Goal: Transaction & Acquisition: Obtain resource

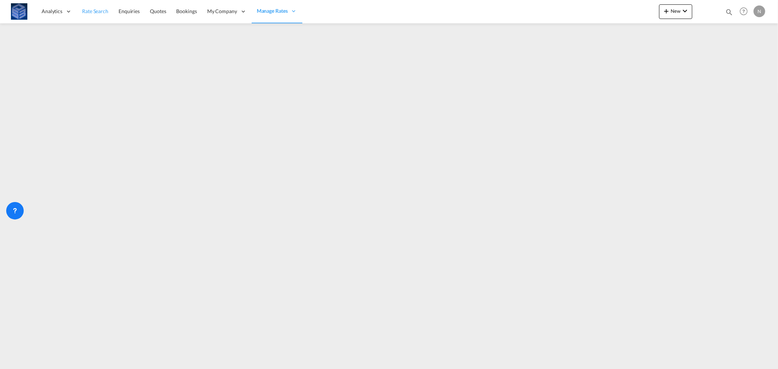
click at [86, 11] on span "Rate Search" at bounding box center [95, 11] width 26 height 6
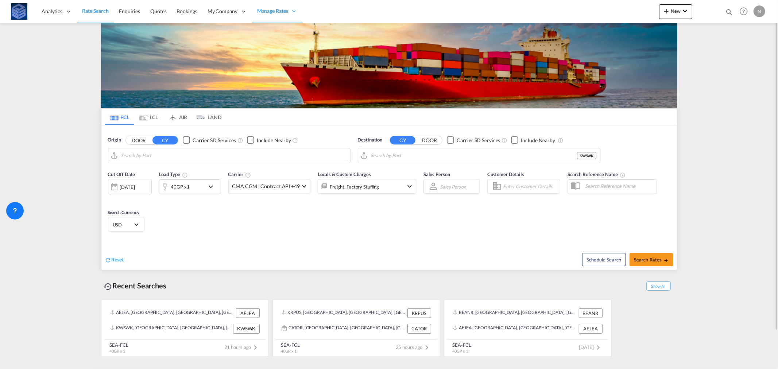
type input "[GEOGRAPHIC_DATA], [GEOGRAPHIC_DATA]"
click at [206, 157] on input "[GEOGRAPHIC_DATA], [GEOGRAPHIC_DATA]" at bounding box center [233, 155] width 225 height 11
click at [407, 155] on input "Shuwaikh, KWSWK" at bounding box center [483, 155] width 225 height 11
paste input "Umm Qasr"
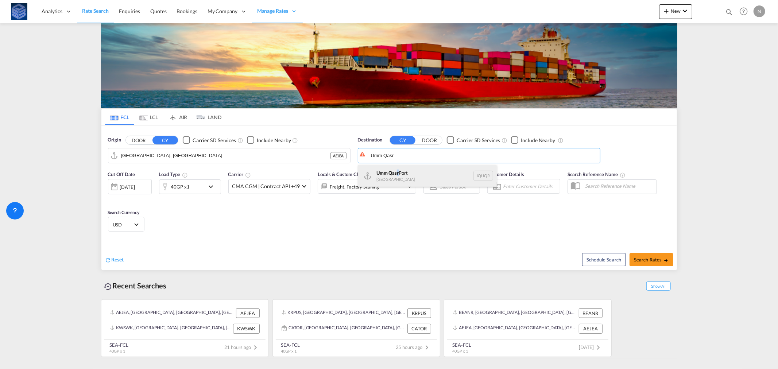
click at [397, 173] on div "Umm Qasr [GEOGRAPHIC_DATA] [GEOGRAPHIC_DATA]" at bounding box center [427, 176] width 139 height 22
type input "[GEOGRAPHIC_DATA], [GEOGRAPHIC_DATA]"
click at [662, 259] on span "Search Rates" at bounding box center [651, 260] width 35 height 6
type input "AEJEA to IQUQR / [DATE]"
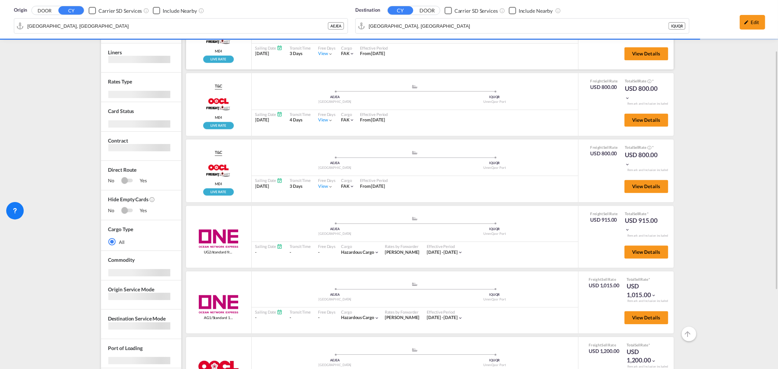
scroll to position [1240, 0]
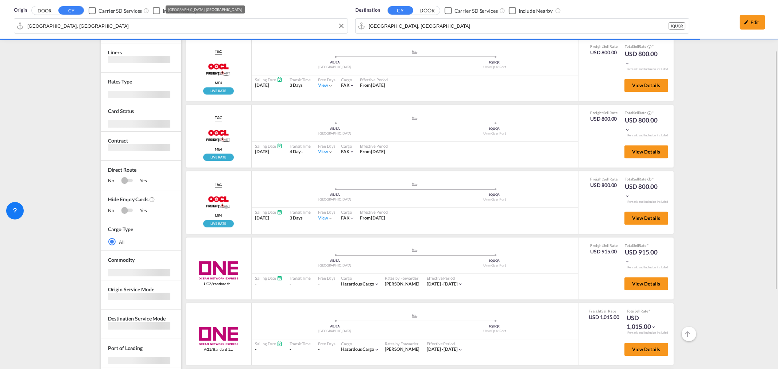
click at [285, 26] on div "Origin DOOR CY Carrier SD Services Include Nearby [GEOGRAPHIC_DATA], [GEOGRAPHI…" at bounding box center [180, 21] width 341 height 36
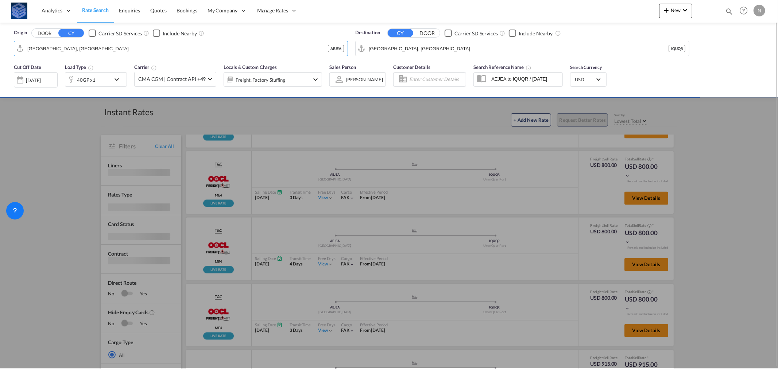
scroll to position [0, 0]
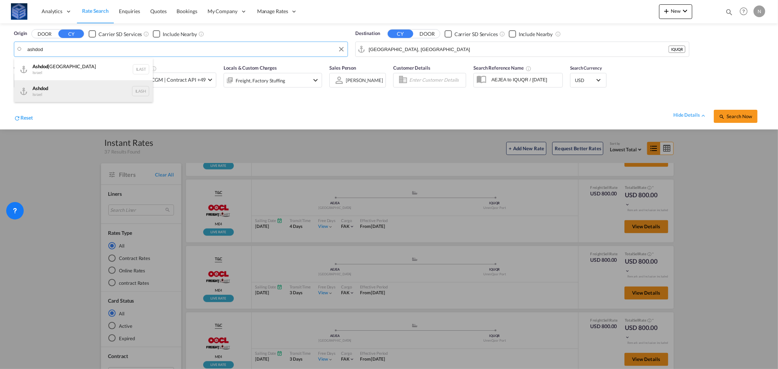
click at [78, 91] on div "Ashdod Israel ILASH" at bounding box center [83, 91] width 139 height 22
type input "Ashdod, ILASH"
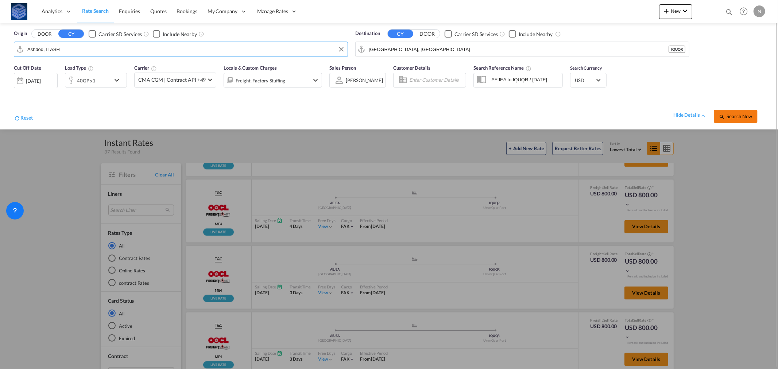
click at [735, 115] on span "Search Now" at bounding box center [735, 116] width 33 height 6
